Goal: Task Accomplishment & Management: Use online tool/utility

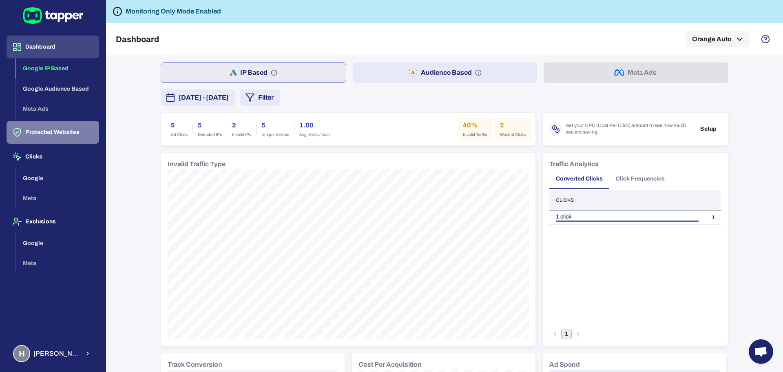
click at [46, 130] on button "Protected Websites" at bounding box center [53, 132] width 93 height 23
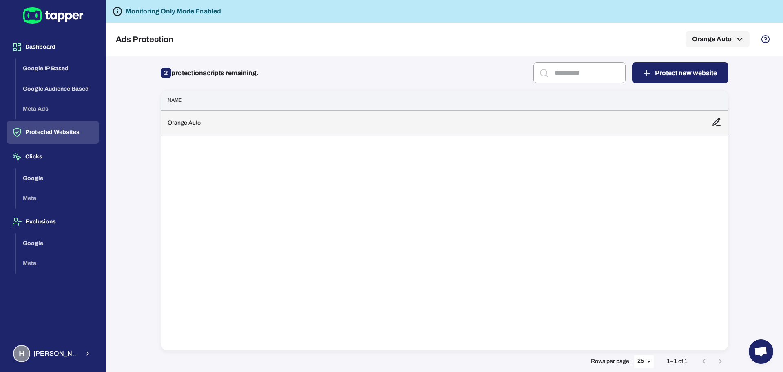
click at [262, 127] on td "Orange Auto" at bounding box center [433, 122] width 544 height 25
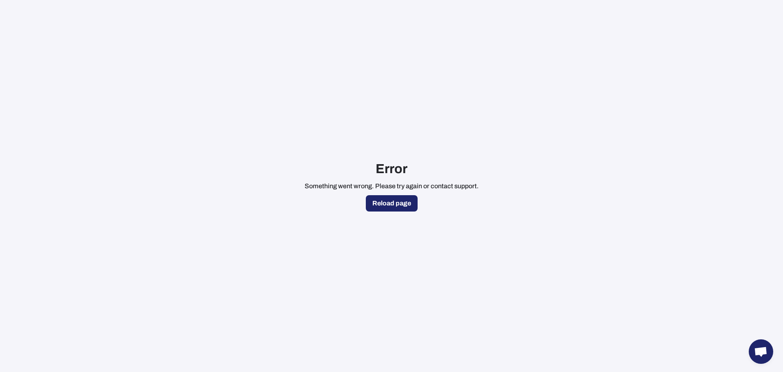
click at [385, 200] on button "Reload page" at bounding box center [392, 203] width 52 height 16
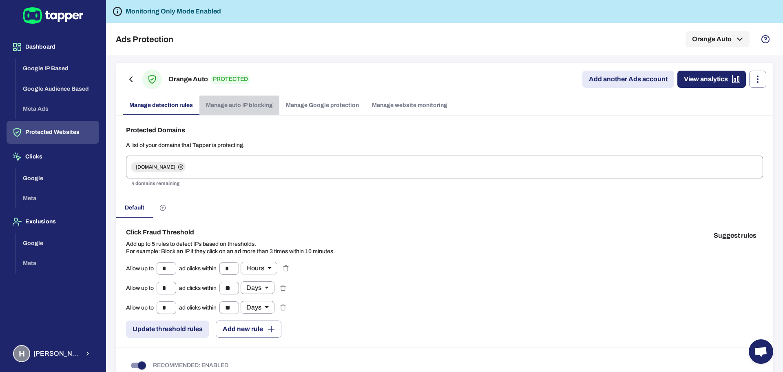
click at [241, 102] on link "Manage auto IP blocking" at bounding box center [239, 105] width 80 height 20
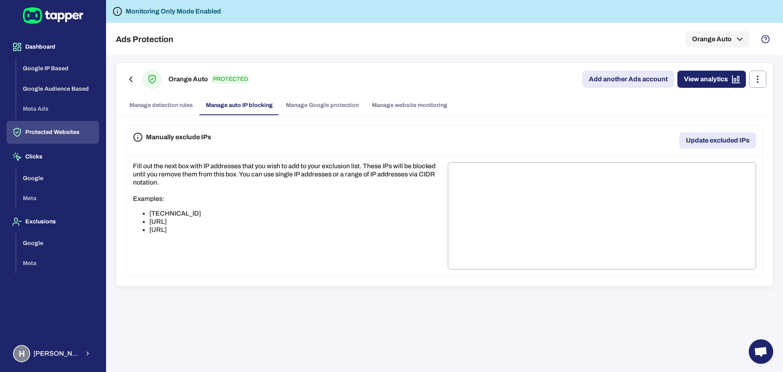
click at [301, 103] on link "Manage Google protection" at bounding box center [322, 105] width 86 height 20
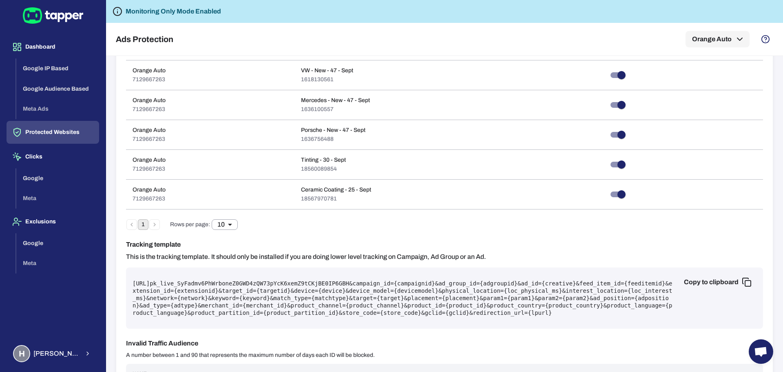
scroll to position [355, 0]
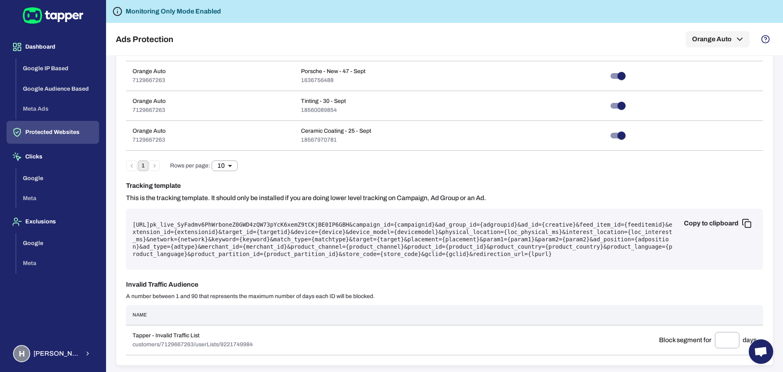
click at [281, 228] on pre "[URL] pk_live_SyFadmv6PhWrboneZ0GWD4zQW73pYcK6xemZ9tCKjBE0IP6GBH &campaign_id={…" at bounding box center [445, 239] width 624 height 37
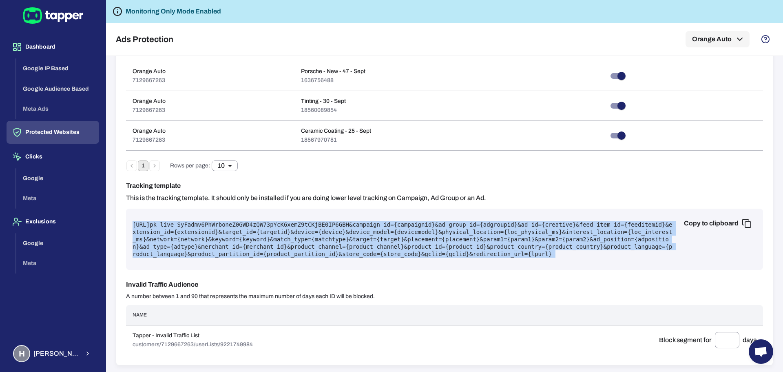
click at [281, 228] on pre "[URL] pk_live_SyFadmv6PhWrboneZ0GWD4zQW73pYcK6xemZ9tCKjBE0IP6GBH &campaign_id={…" at bounding box center [445, 239] width 624 height 37
copy pre "[URL] pk_live_SyFadmv6PhWrboneZ0GWD4zQW73pYcK6xemZ9tCKjBE0IP6GBH &campaign_id={…"
click at [357, 248] on pre "[URL] pk_live_SyFadmv6PhWrboneZ0GWD4zQW73pYcK6xemZ9tCKjBE0IP6GBH &campaign_id={…" at bounding box center [445, 239] width 624 height 37
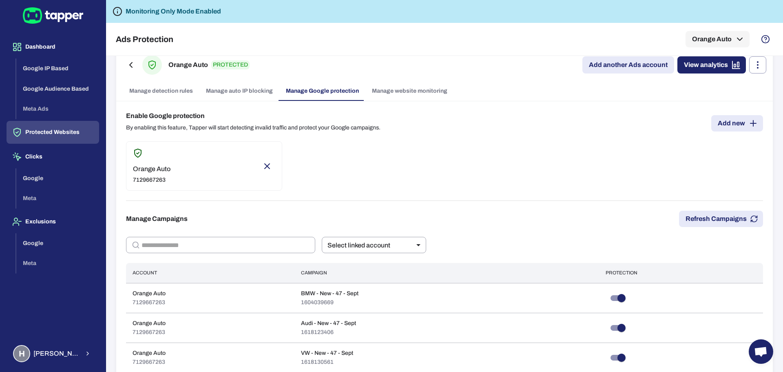
scroll to position [0, 0]
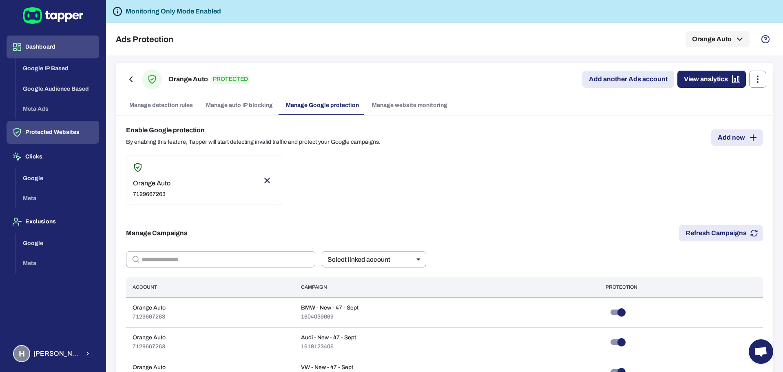
click at [47, 48] on button "Dashboard" at bounding box center [53, 46] width 93 height 23
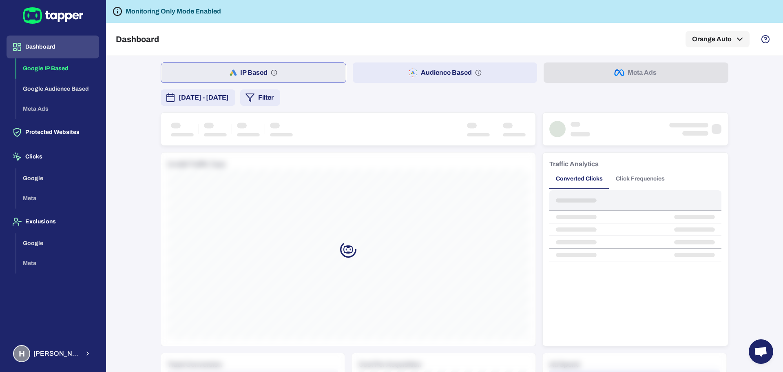
click at [229, 99] on span "[DATE] - [DATE]" at bounding box center [204, 98] width 50 height 10
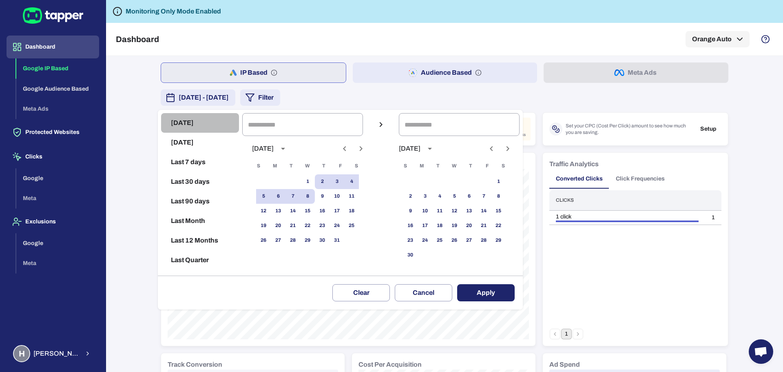
click at [184, 125] on button "[DATE]" at bounding box center [200, 123] width 78 height 20
type input "**********"
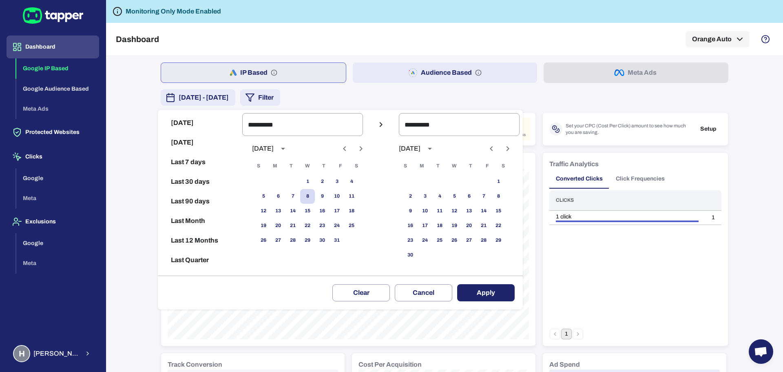
click at [481, 284] on button "Apply" at bounding box center [486, 292] width 58 height 17
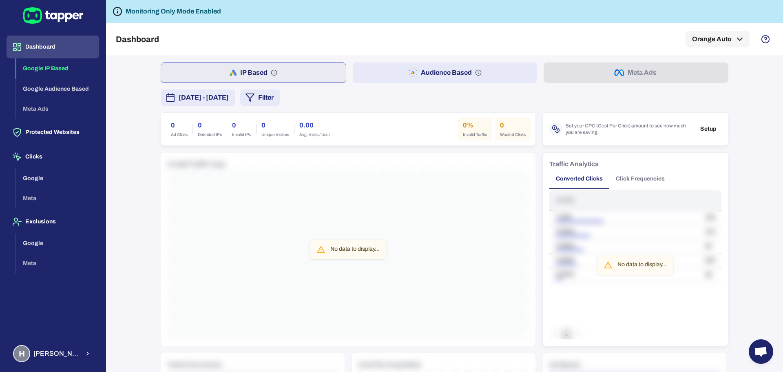
click at [46, 41] on button "Dashboard" at bounding box center [53, 46] width 93 height 23
